Goal: Task Accomplishment & Management: Use online tool/utility

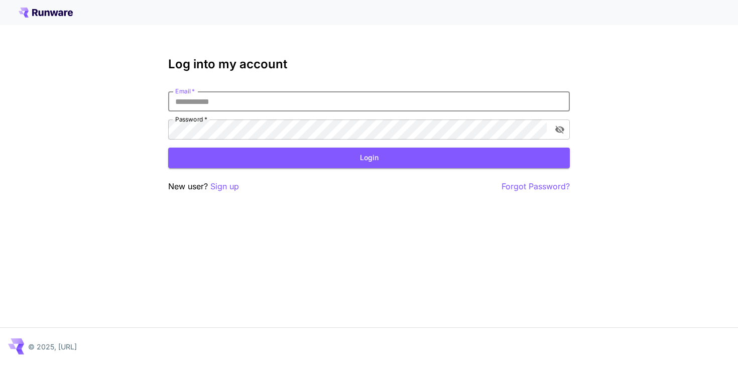
click at [360, 104] on input "Email   *" at bounding box center [369, 101] width 402 height 20
click at [0, 364] on com-1password-button at bounding box center [0, 365] width 0 height 0
type input "**********"
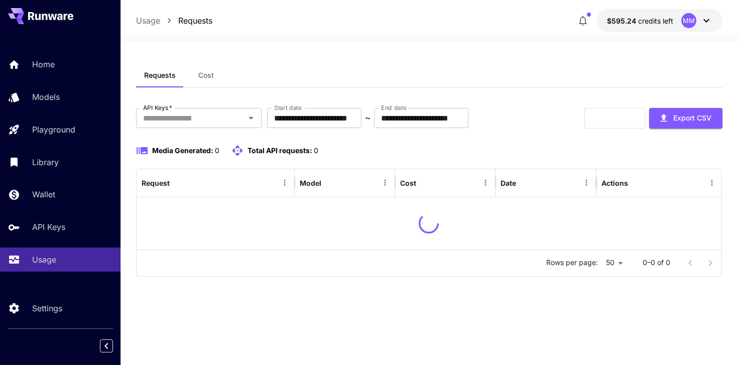
click at [207, 67] on button "Cost" at bounding box center [206, 75] width 45 height 24
